Goal: Register for event/course

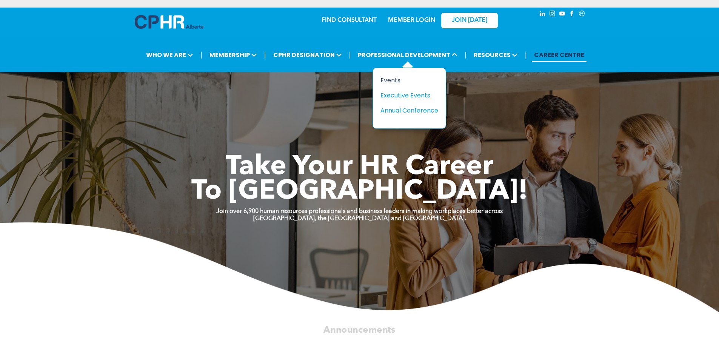
click at [392, 81] on div "Events" at bounding box center [406, 79] width 52 height 9
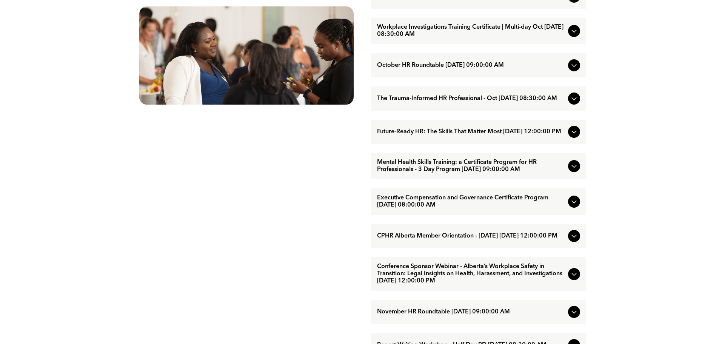
scroll to position [453, 0]
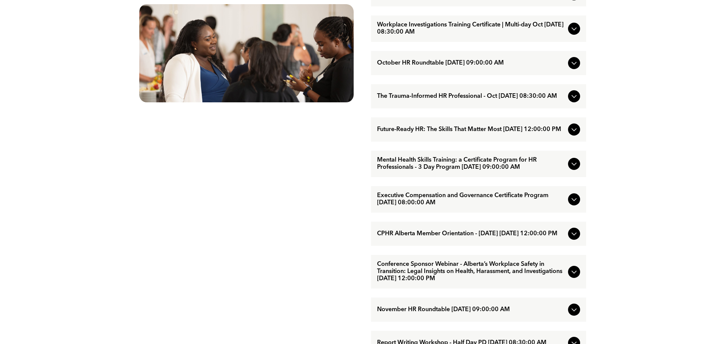
click at [574, 204] on icon at bounding box center [573, 199] width 9 height 9
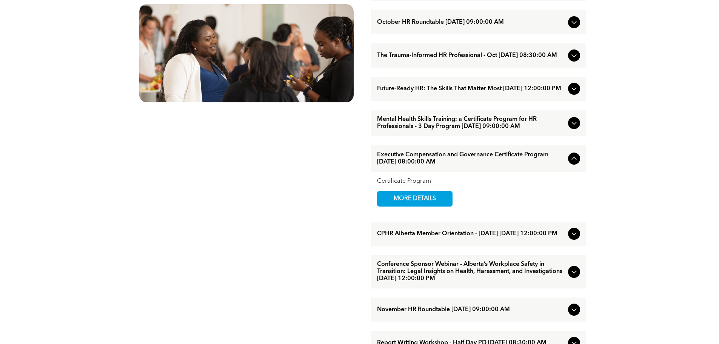
click at [571, 164] on div at bounding box center [574, 158] width 12 height 12
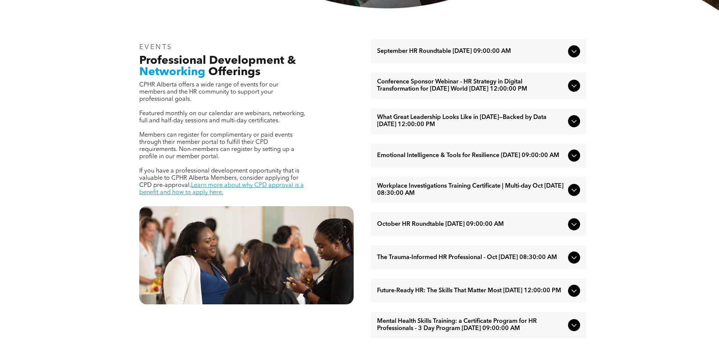
scroll to position [264, 0]
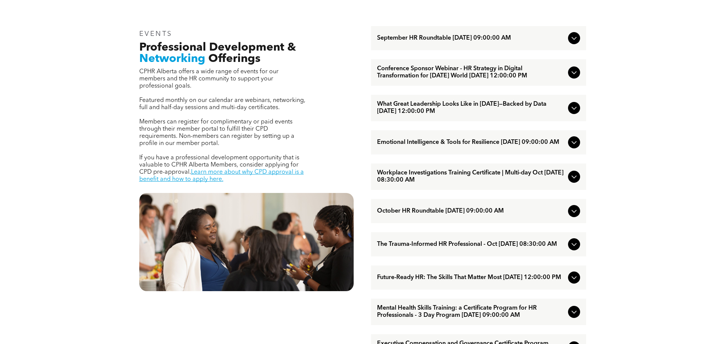
click at [572, 249] on icon at bounding box center [573, 244] width 9 height 9
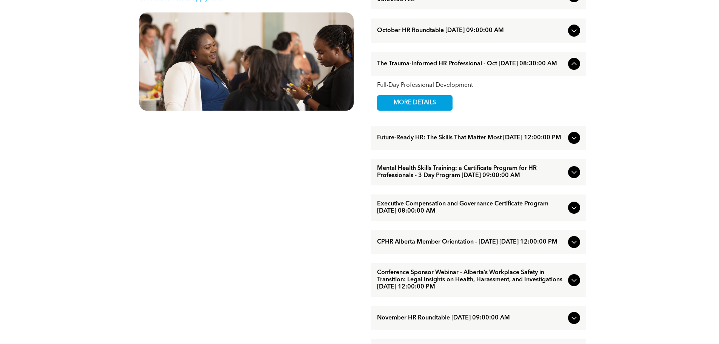
scroll to position [490, 0]
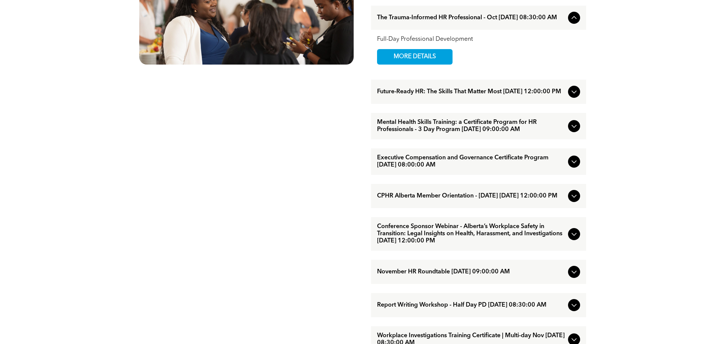
click at [572, 163] on icon at bounding box center [573, 161] width 5 height 3
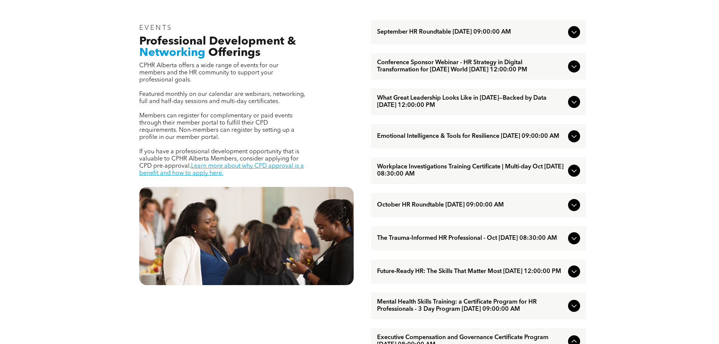
scroll to position [226, 0]
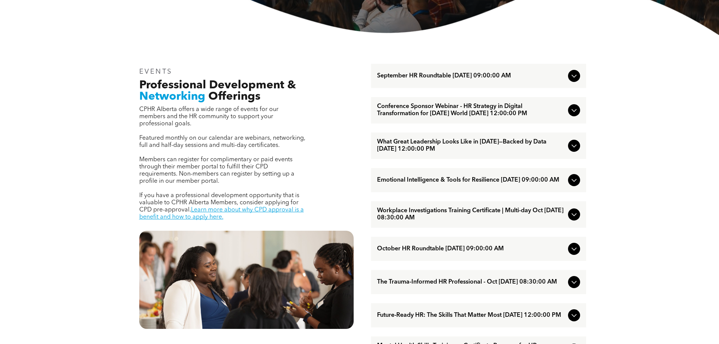
click at [496, 114] on span "Conference Sponsor Webinar - HR Strategy in Digital Transformation for [DATE] W…" at bounding box center [471, 110] width 188 height 14
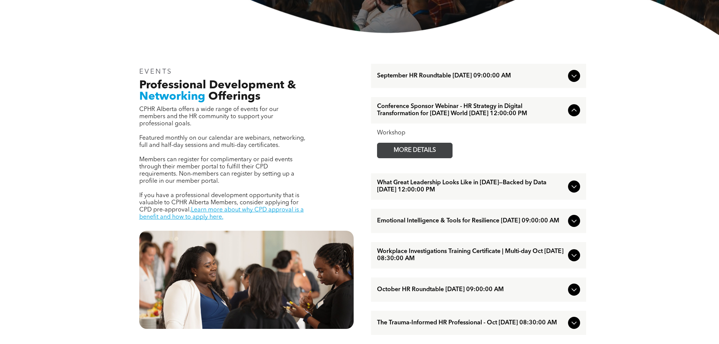
click at [432, 158] on span "MORE DETAILS" at bounding box center [415, 150] width 60 height 15
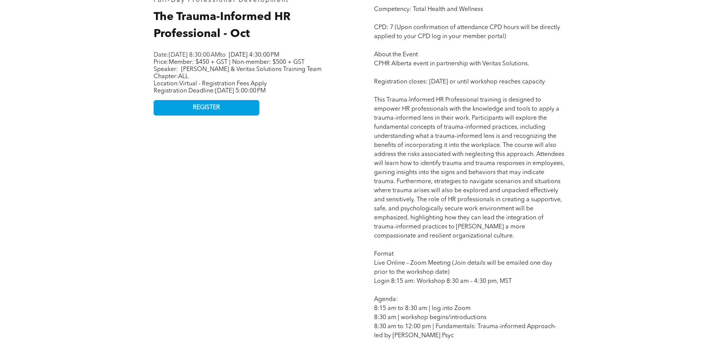
scroll to position [415, 0]
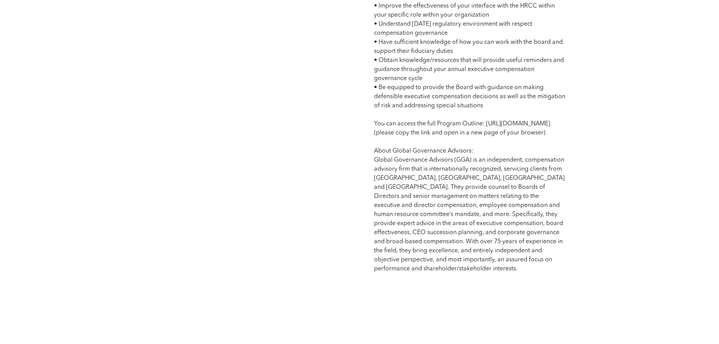
scroll to position [604, 0]
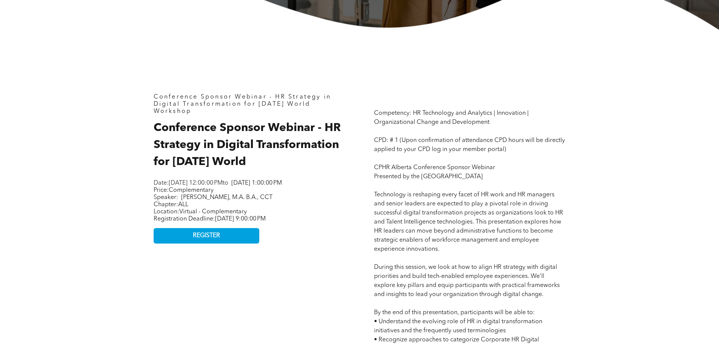
scroll to position [302, 0]
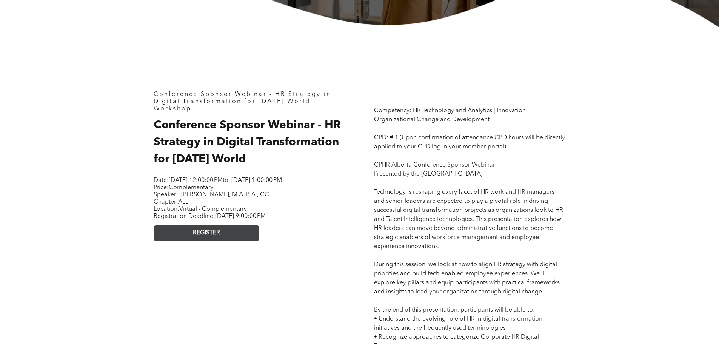
click at [206, 237] on span "REGISTER" at bounding box center [206, 232] width 27 height 7
